Goal: Find specific page/section: Find specific page/section

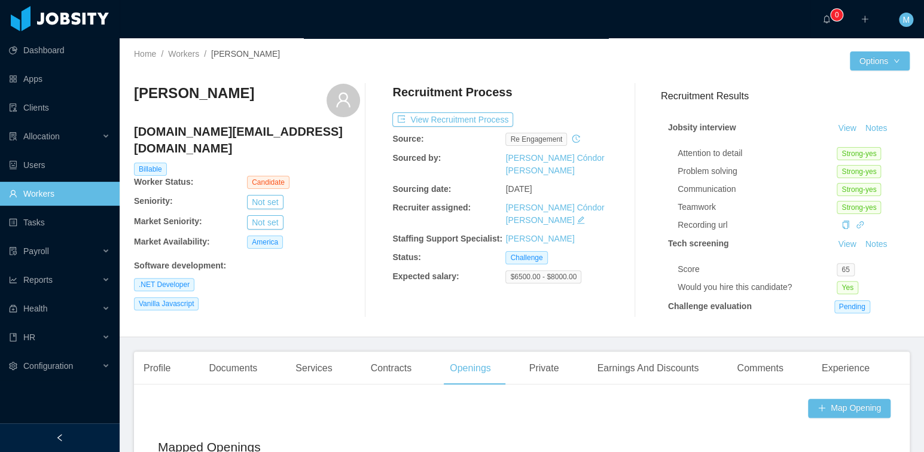
click at [51, 190] on link "Workers" at bounding box center [59, 194] width 101 height 24
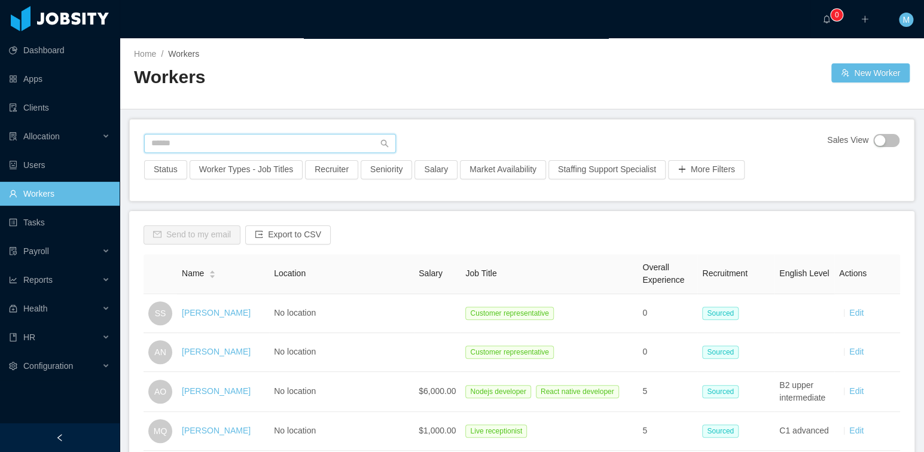
click at [198, 150] on input "text" at bounding box center [270, 143] width 252 height 19
type input "********"
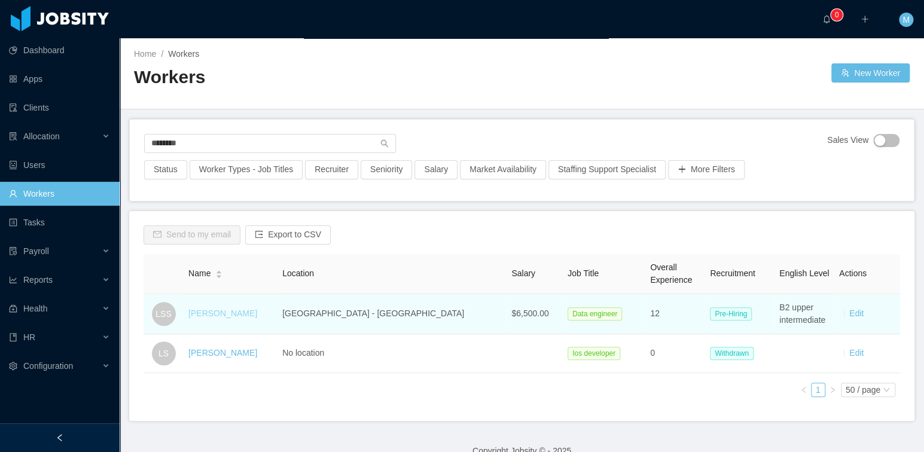
click at [237, 315] on link "Lynneker Sales Santos" at bounding box center [222, 313] width 69 height 10
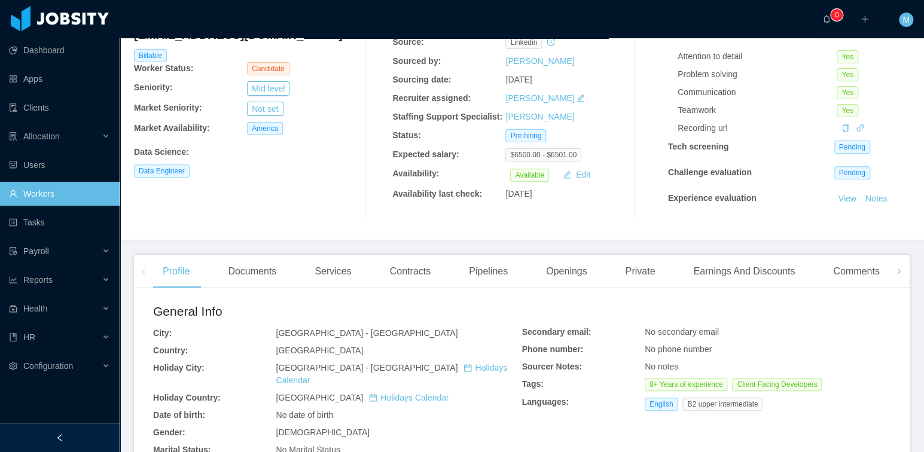
scroll to position [328, 0]
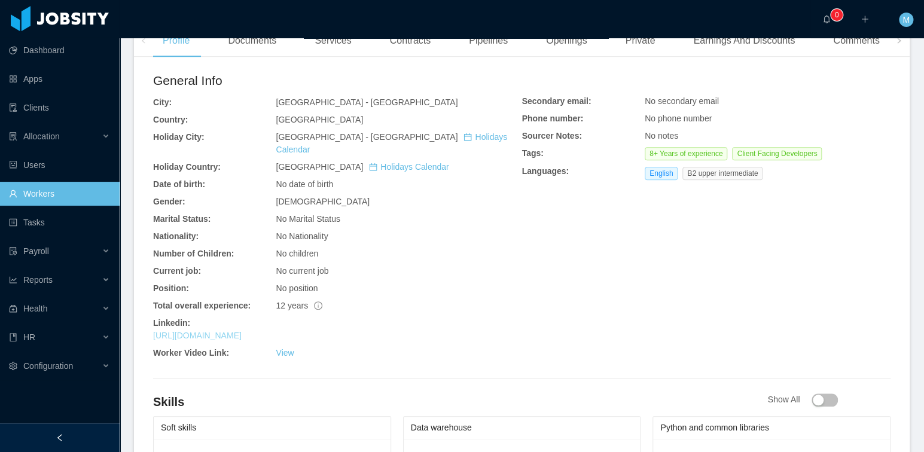
click at [222, 331] on link "https://www.linkedin.com/in/lynneker" at bounding box center [197, 336] width 88 height 10
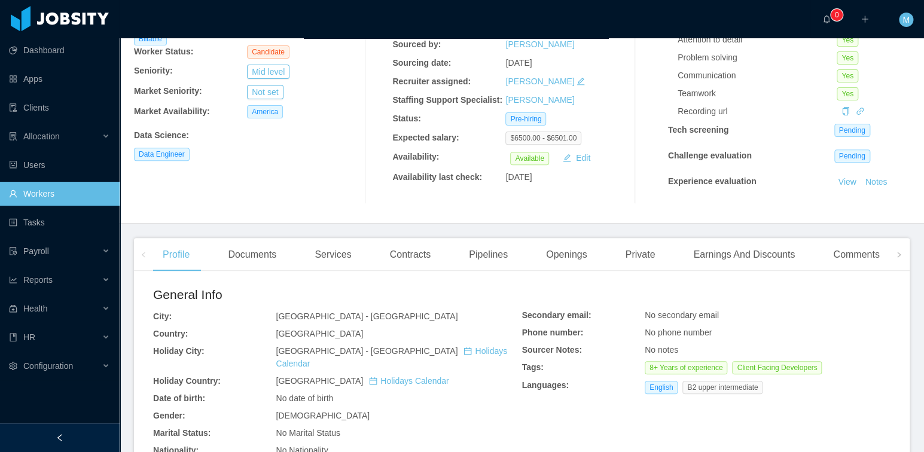
scroll to position [0, 0]
